Goal: Transaction & Acquisition: Purchase product/service

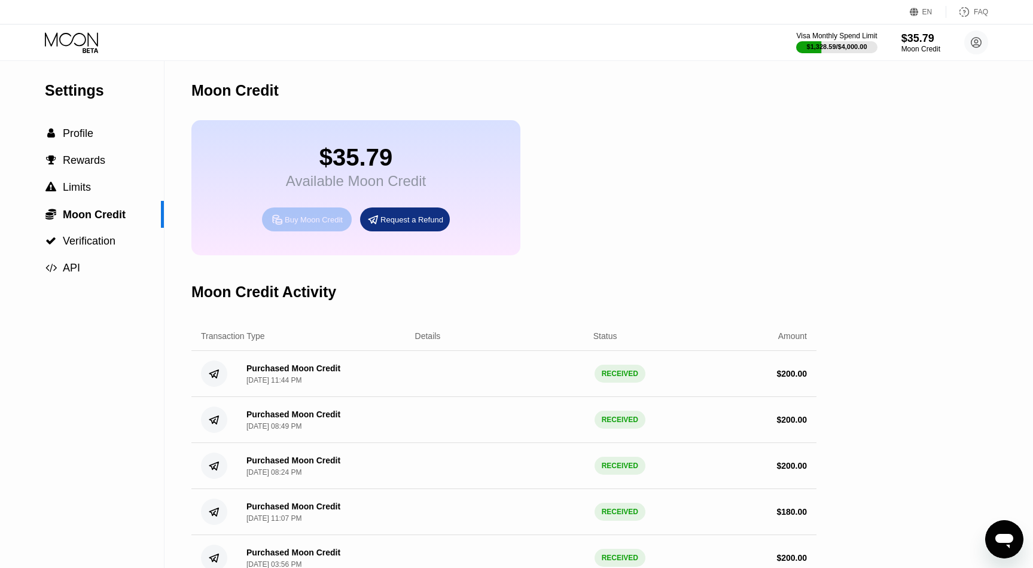
click at [323, 227] on div "Buy Moon Credit" at bounding box center [307, 220] width 90 height 24
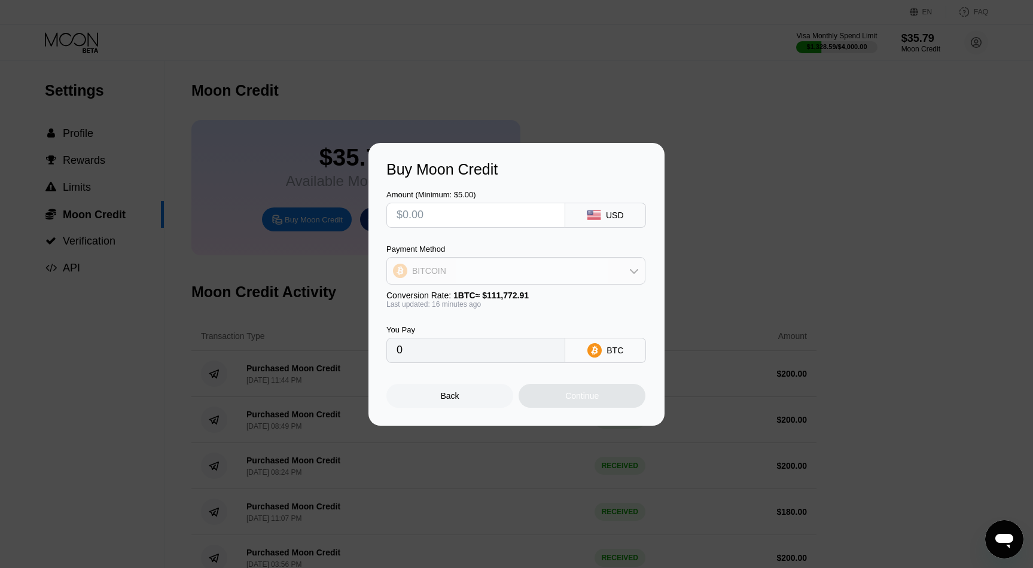
click at [510, 277] on div "BITCOIN" at bounding box center [516, 271] width 258 height 24
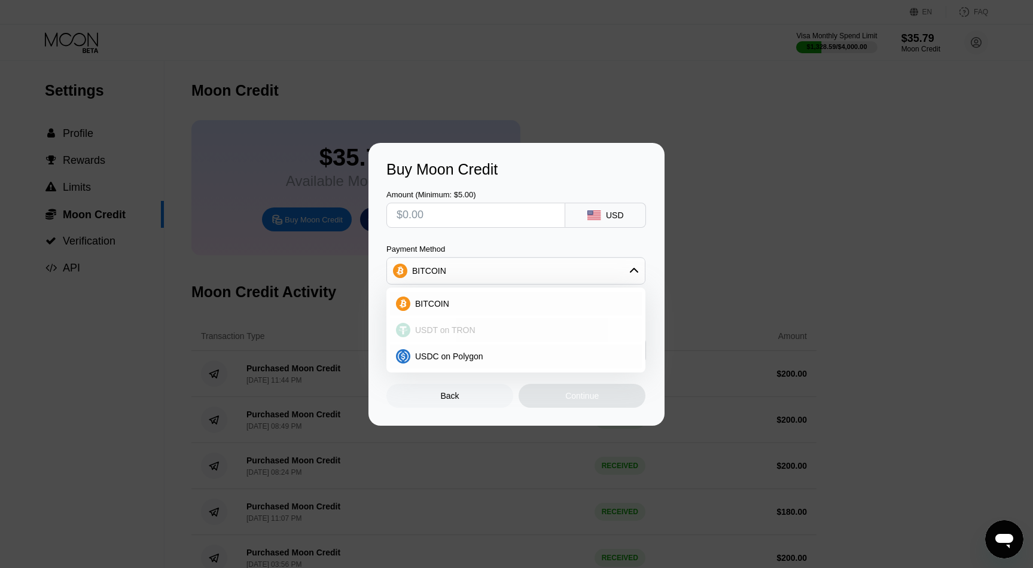
click at [469, 326] on span "USDT on TRON" at bounding box center [445, 331] width 60 height 10
type input "0.00"
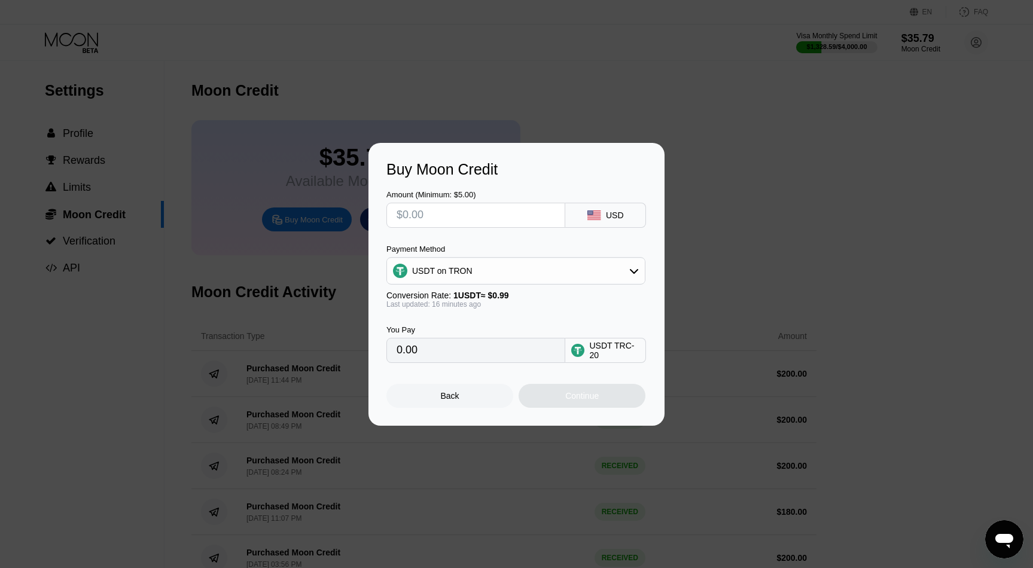
click at [431, 217] on input "text" at bounding box center [476, 215] width 159 height 24
type input "$2"
type input "2.02"
type input "$20"
type input "20.20"
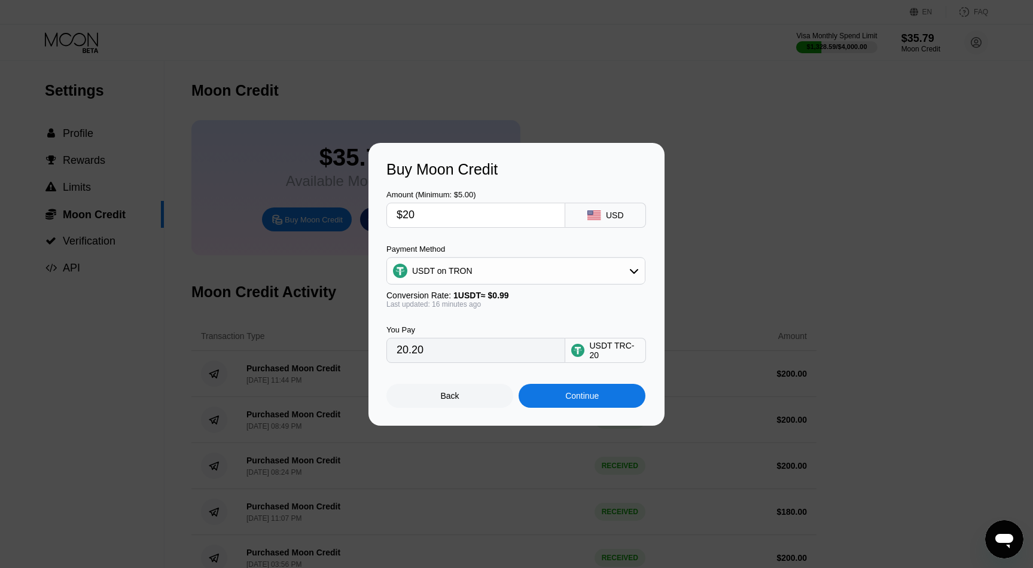
type input "$200"
type input "202.02"
type input "$200"
click at [593, 398] on div "Continue" at bounding box center [583, 396] width 34 height 10
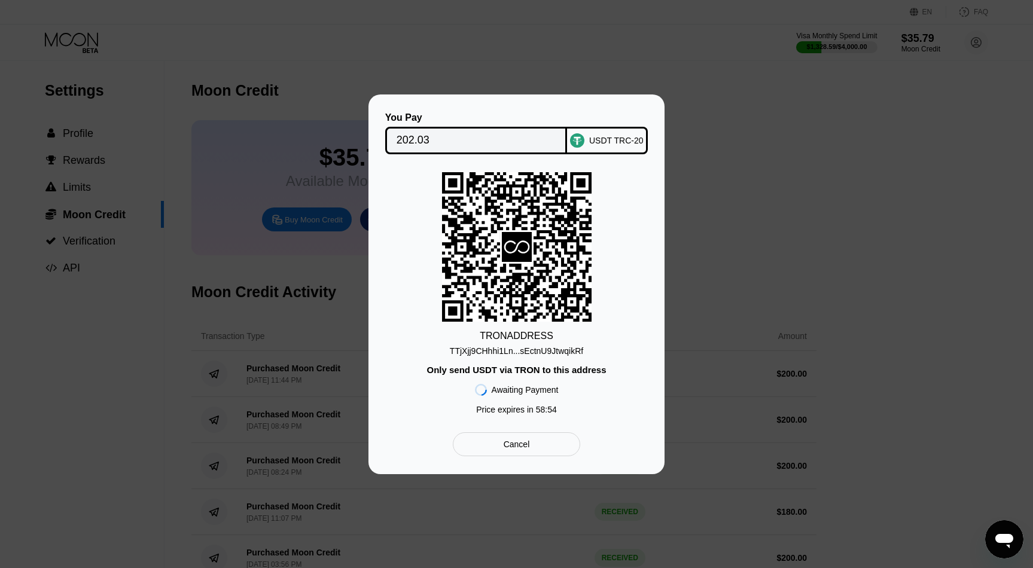
click at [557, 349] on div "TTjXjj9CHhhi1Ln...sEctnU9JtwqikRf" at bounding box center [516, 351] width 133 height 10
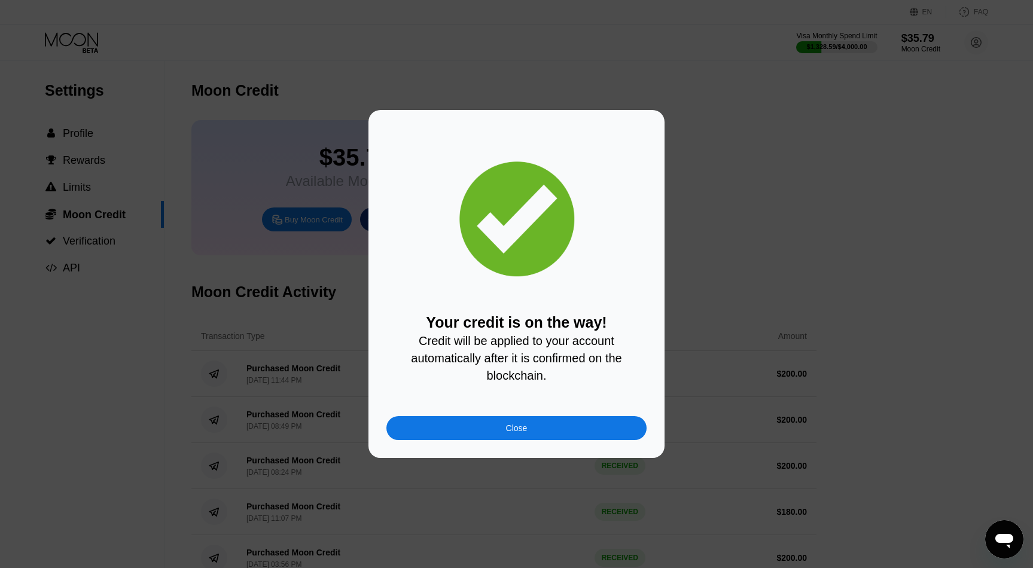
click at [481, 422] on div "Close" at bounding box center [517, 428] width 260 height 24
